Goal: Find specific page/section: Find specific page/section

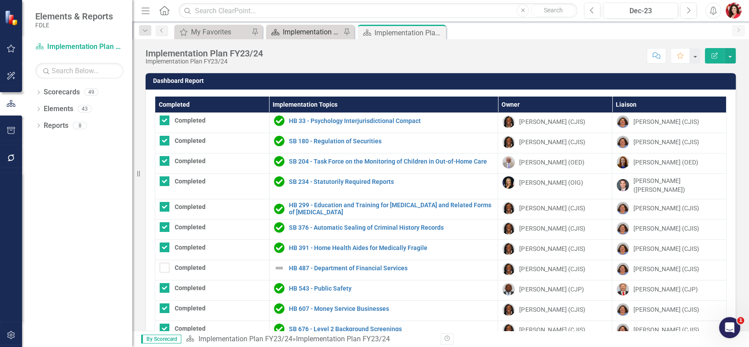
click at [316, 33] on div "Implementation Plan FY25/26" at bounding box center [312, 31] width 58 height 11
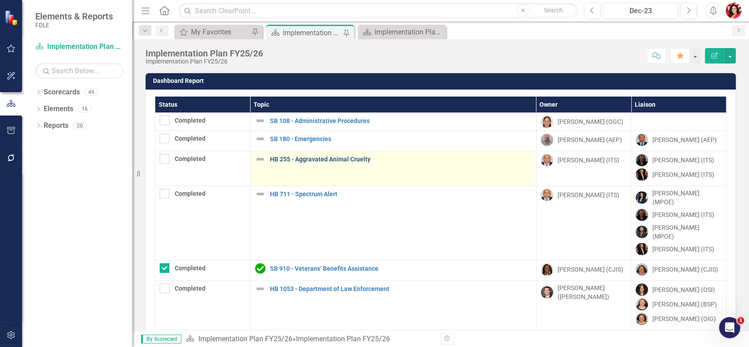
click at [318, 160] on link "HB 255 - Aggravated Animal Cruelty" at bounding box center [401, 159] width 262 height 7
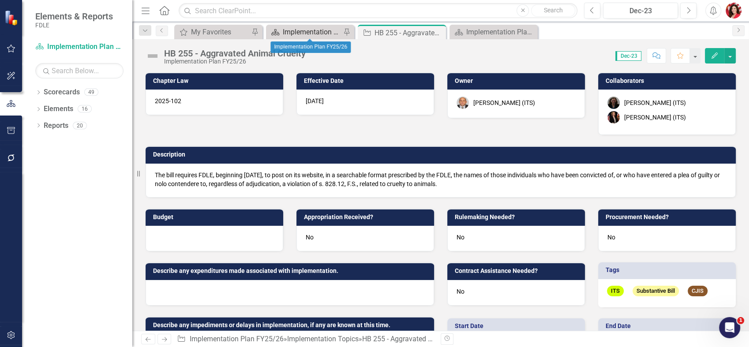
click at [315, 30] on div "Implementation Plan FY25/26" at bounding box center [312, 31] width 58 height 11
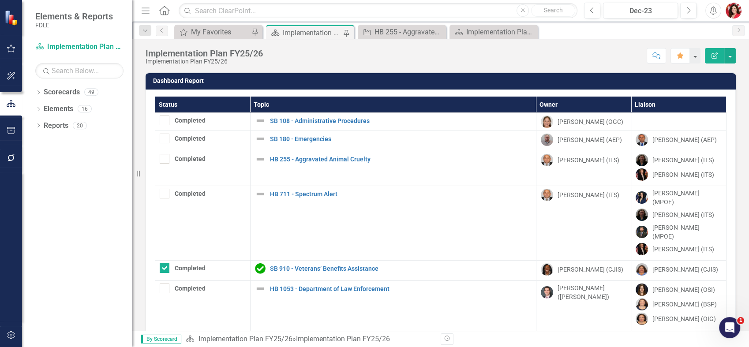
drag, startPoint x: 89, startPoint y: 281, endPoint x: 102, endPoint y: 261, distance: 24.0
click at [89, 281] on div "Dropdown Scorecards 49 Dropdown FDLE Dropdown Implementation Plans Implementati…" at bounding box center [77, 216] width 110 height 262
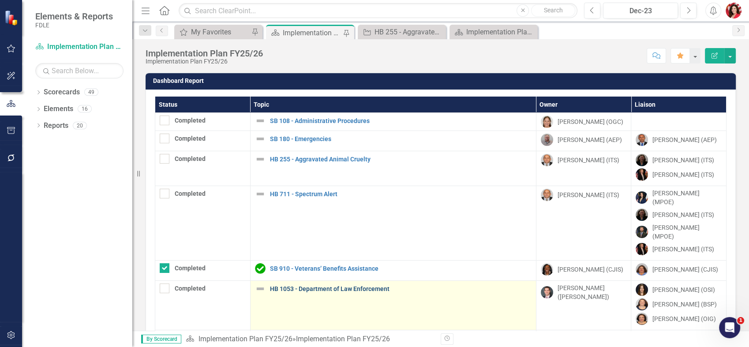
click at [316, 286] on link "HB 1053 - Department of Law Enforcement" at bounding box center [401, 289] width 262 height 7
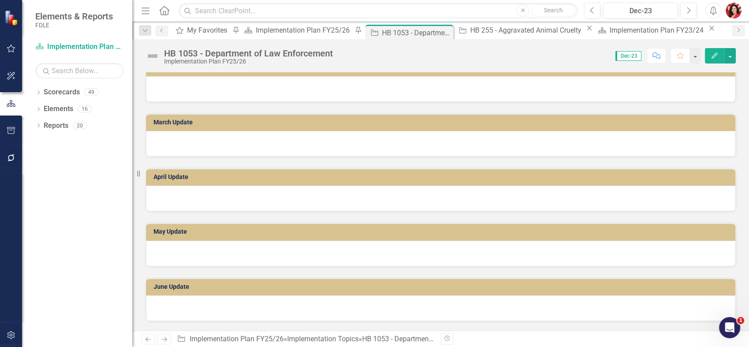
scroll to position [892, 0]
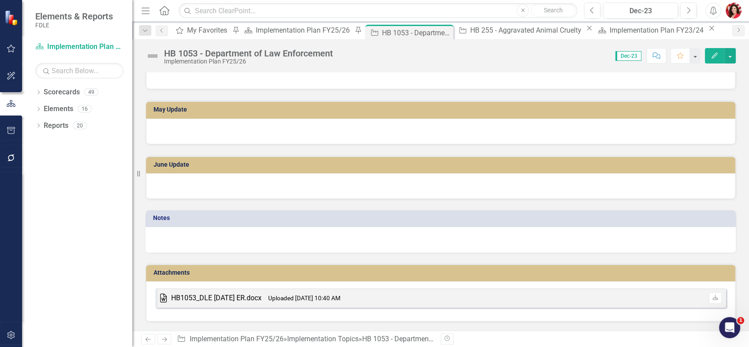
click at [228, 297] on div "HB1053_DLE 2025-07-16 ER.docx" at bounding box center [216, 299] width 90 height 10
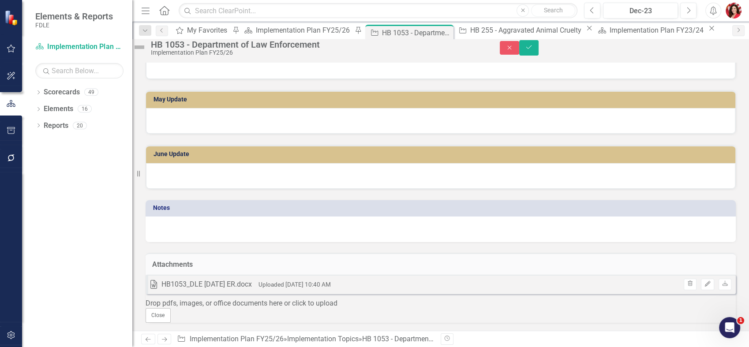
click at [374, 242] on div at bounding box center [441, 230] width 591 height 26
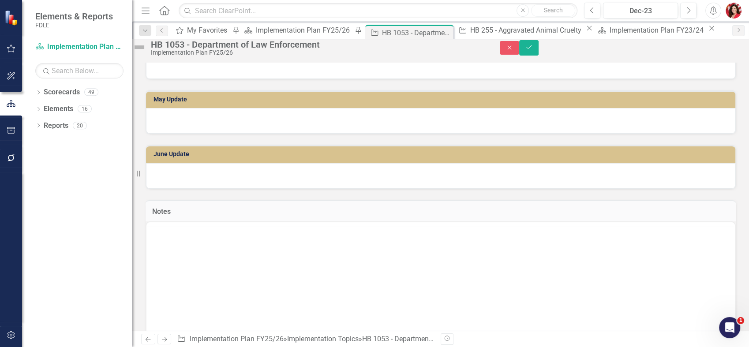
scroll to position [0, 0]
click at [122, 215] on div "Dropdown Scorecards 49 Dropdown FDLE Dropdown Implementation Plans Implementati…" at bounding box center [77, 216] width 110 height 262
click at [514, 49] on icon "Close" at bounding box center [510, 48] width 8 height 6
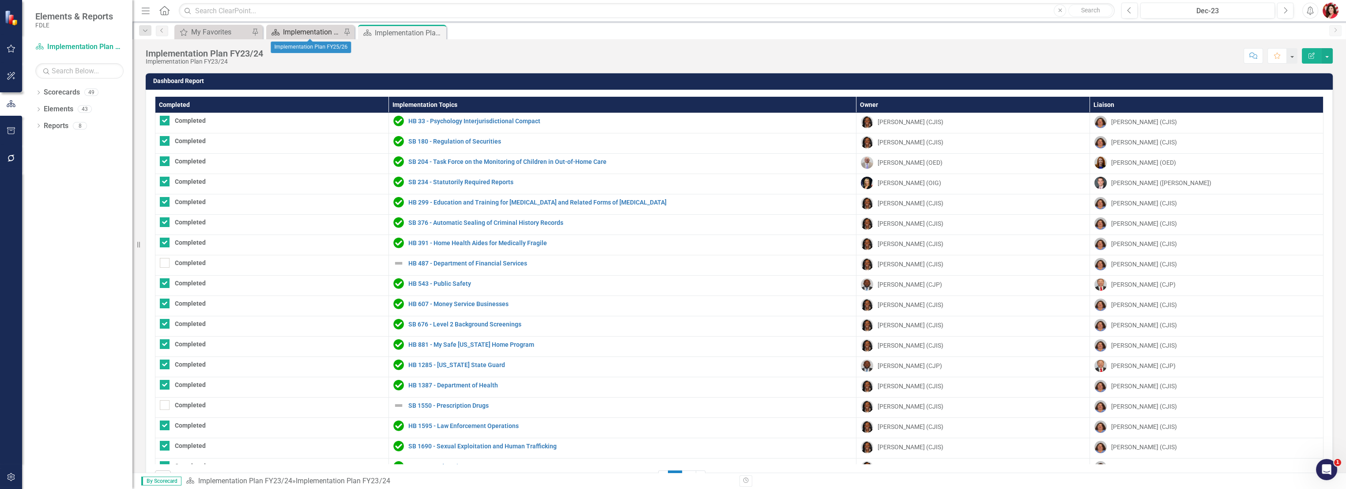
click at [301, 30] on div "Implementation Plan FY25/26" at bounding box center [312, 31] width 58 height 11
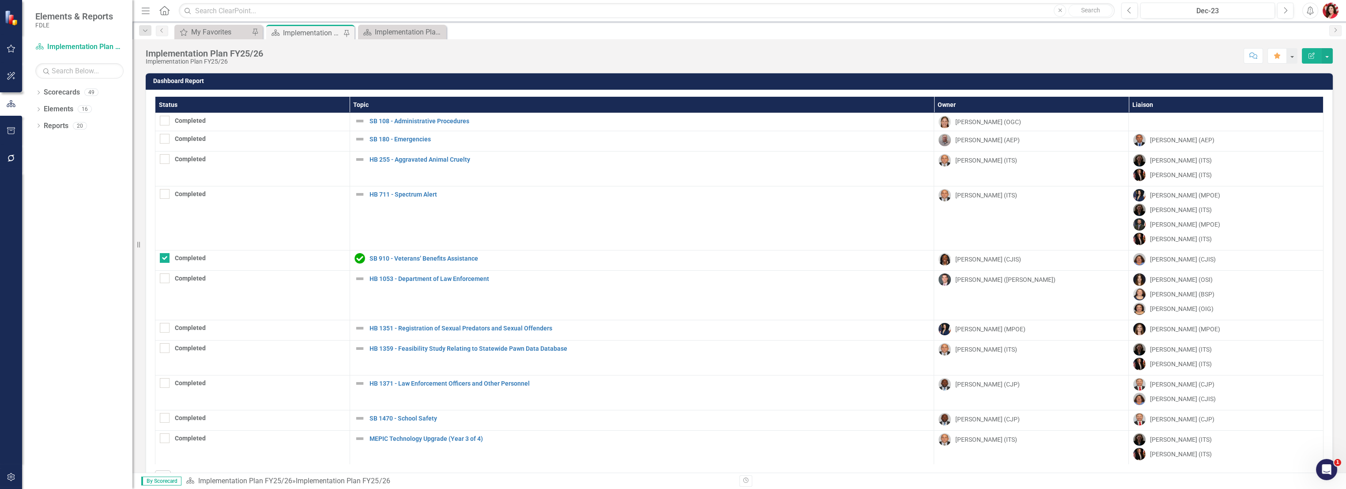
click at [34, 94] on div "Dropdown Scorecards 49 Dropdown FDLE Dropdown Implementation Plans Implementati…" at bounding box center [77, 286] width 110 height 403
click at [38, 92] on icon "Dropdown" at bounding box center [38, 93] width 6 height 5
click at [45, 109] on icon "Dropdown" at bounding box center [43, 108] width 7 height 5
click at [49, 140] on icon "Dropdown" at bounding box center [52, 141] width 7 height 5
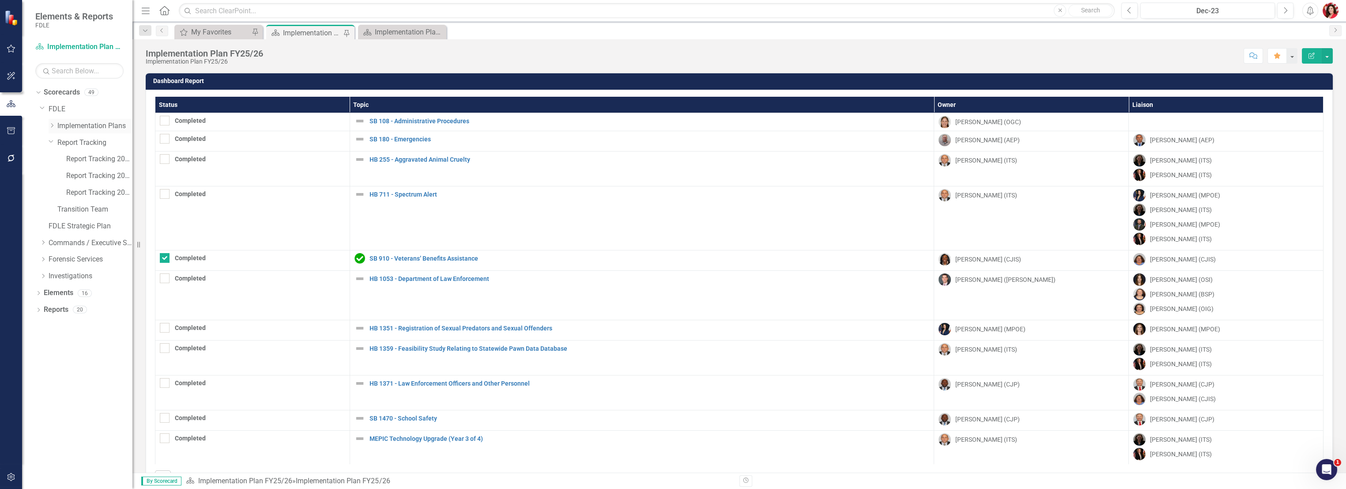
click at [53, 127] on icon "Dropdown" at bounding box center [52, 125] width 7 height 5
drag, startPoint x: 95, startPoint y: 156, endPoint x: 100, endPoint y: 180, distance: 24.8
click at [94, 156] on link "Implementation Plan FY23/24" at bounding box center [99, 159] width 66 height 10
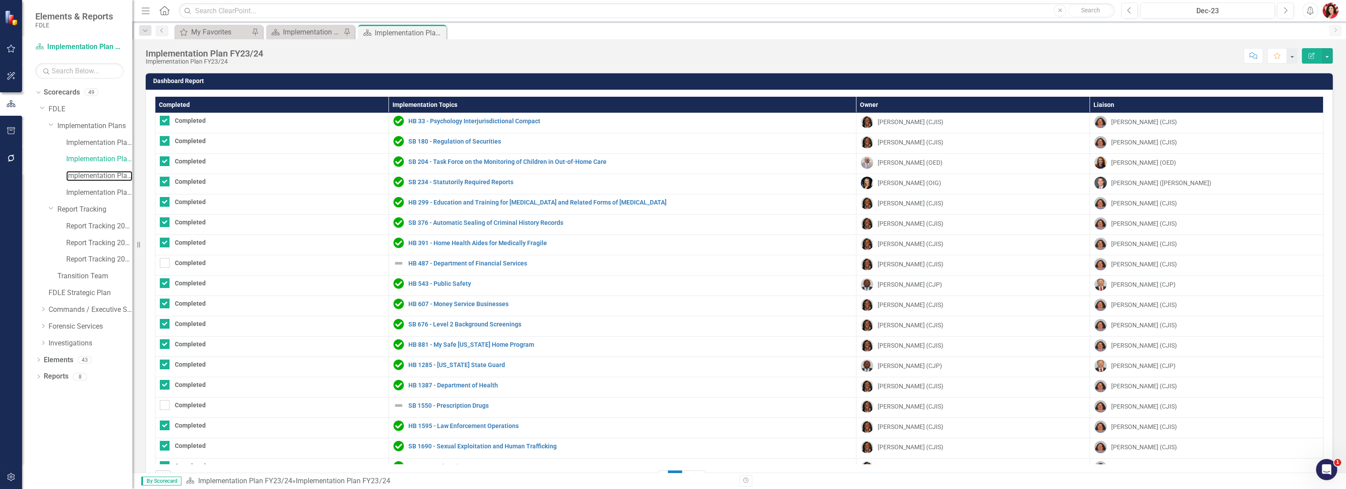
drag, startPoint x: 99, startPoint y: 172, endPoint x: 137, endPoint y: 175, distance: 37.7
click at [99, 172] on link "Implementation Plan FY24/25" at bounding box center [99, 176] width 66 height 10
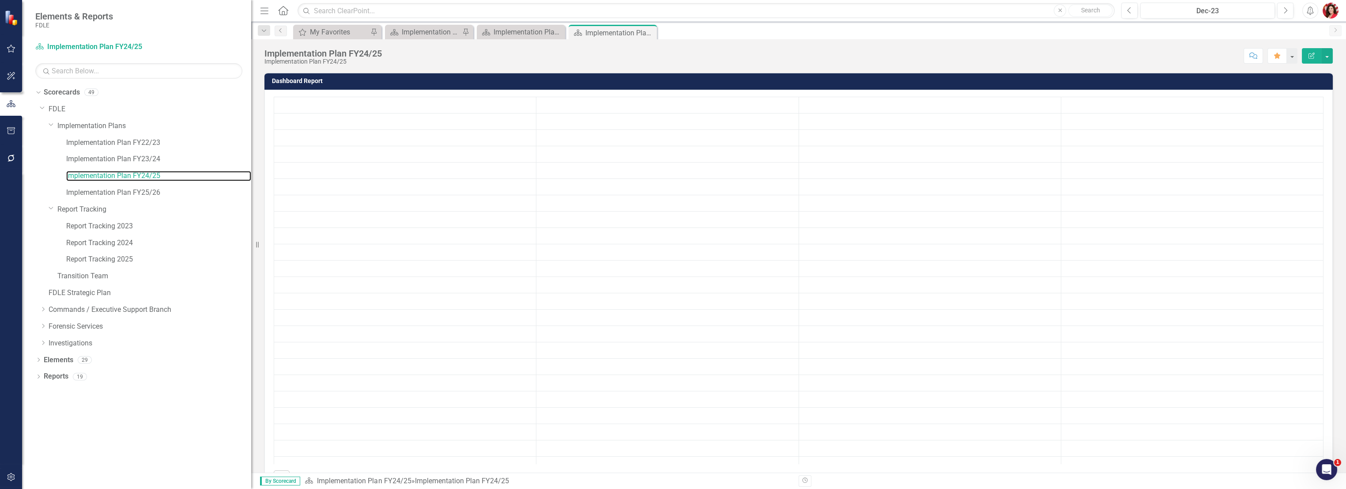
drag, startPoint x: 133, startPoint y: 177, endPoint x: 251, endPoint y: 180, distance: 118.3
click at [251, 180] on div "Resize" at bounding box center [254, 244] width 7 height 489
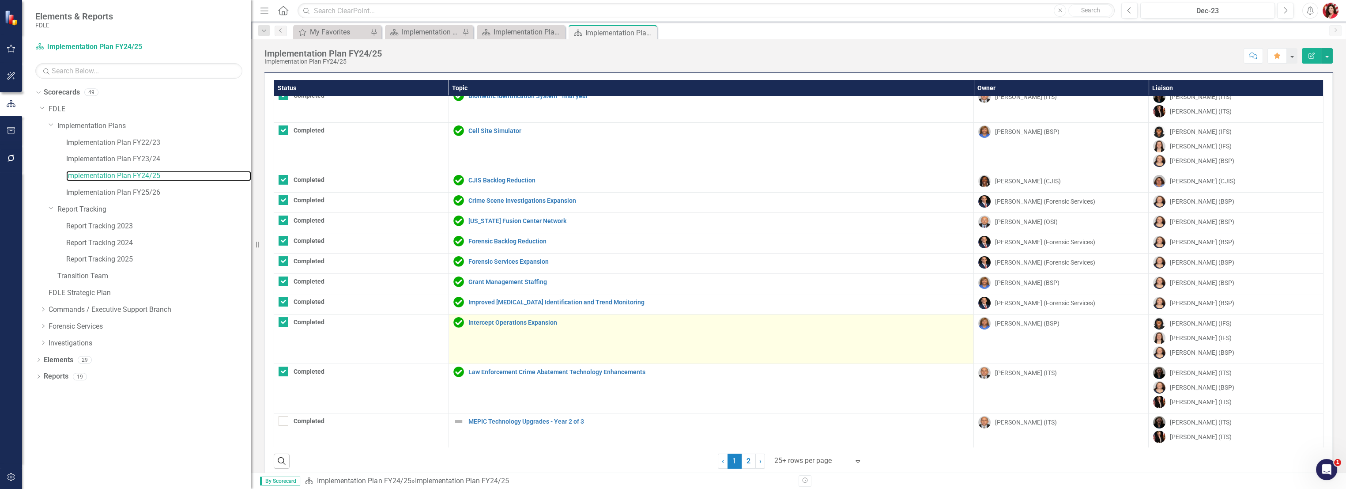
scroll to position [30, 0]
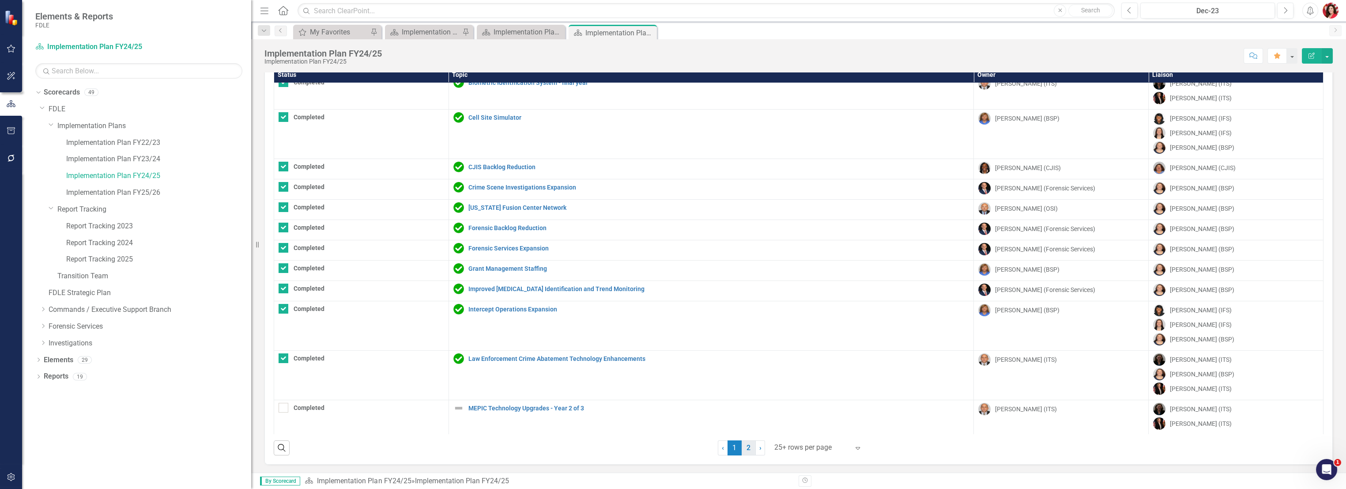
click at [745, 453] on link "2" at bounding box center [749, 447] width 14 height 15
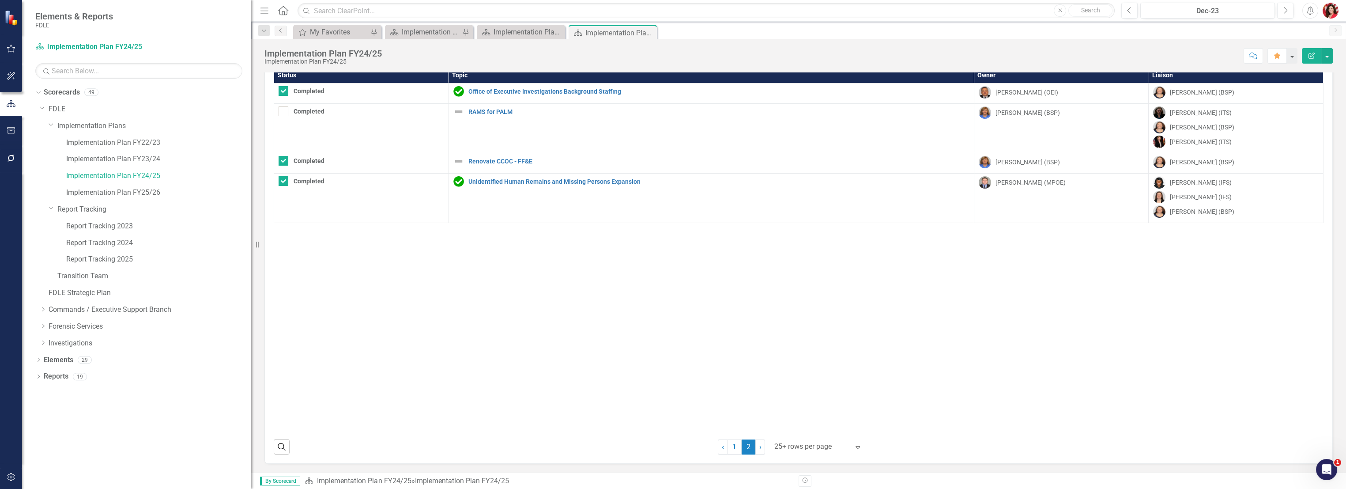
scroll to position [29, 0]
click at [731, 446] on link "1" at bounding box center [734, 447] width 14 height 15
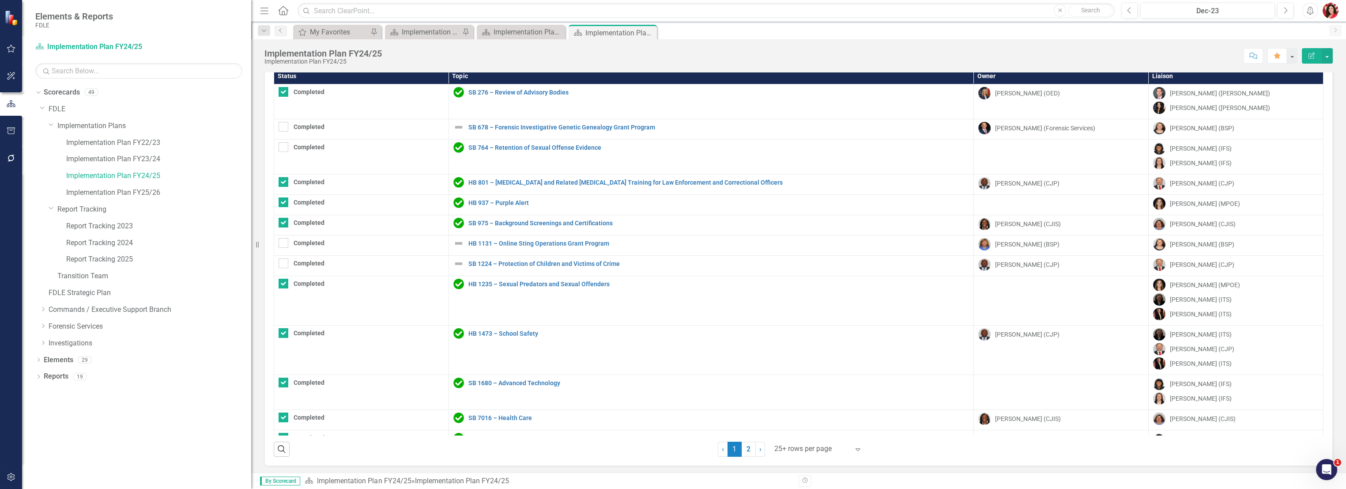
checkbox input "true"
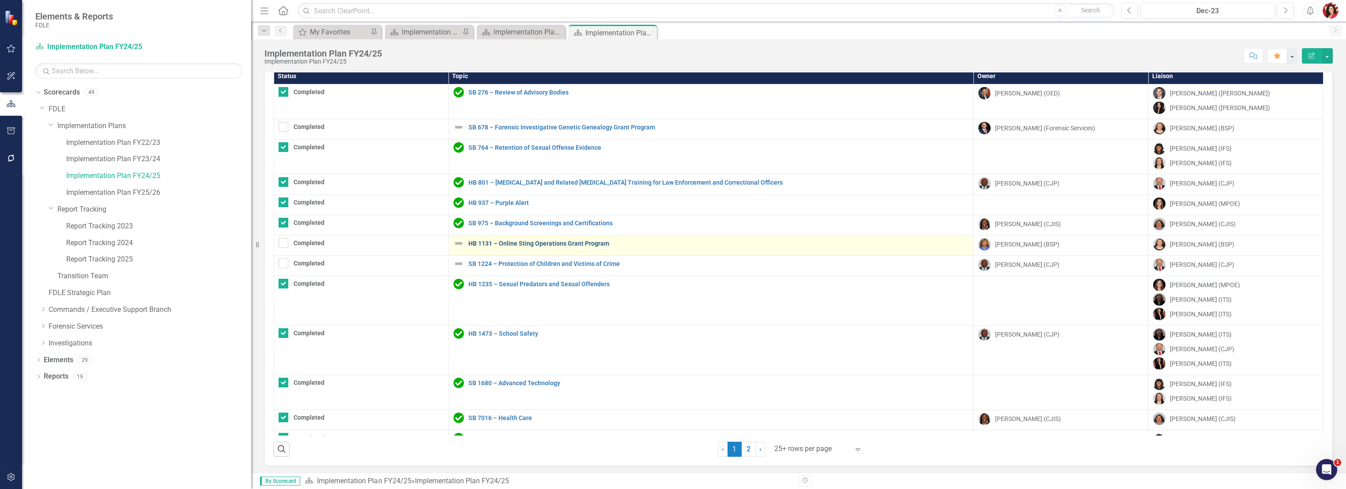
click at [496, 243] on link "HB 1131 – Online Sting Operations Grant Program" at bounding box center [718, 243] width 501 height 7
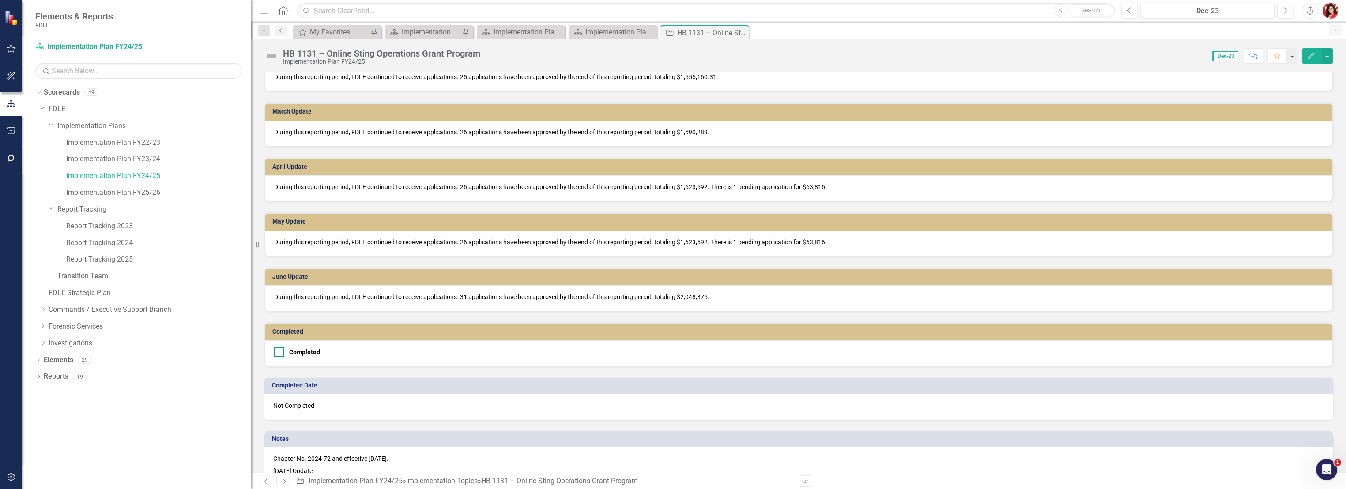
scroll to position [862, 0]
